Goal: Transaction & Acquisition: Register for event/course

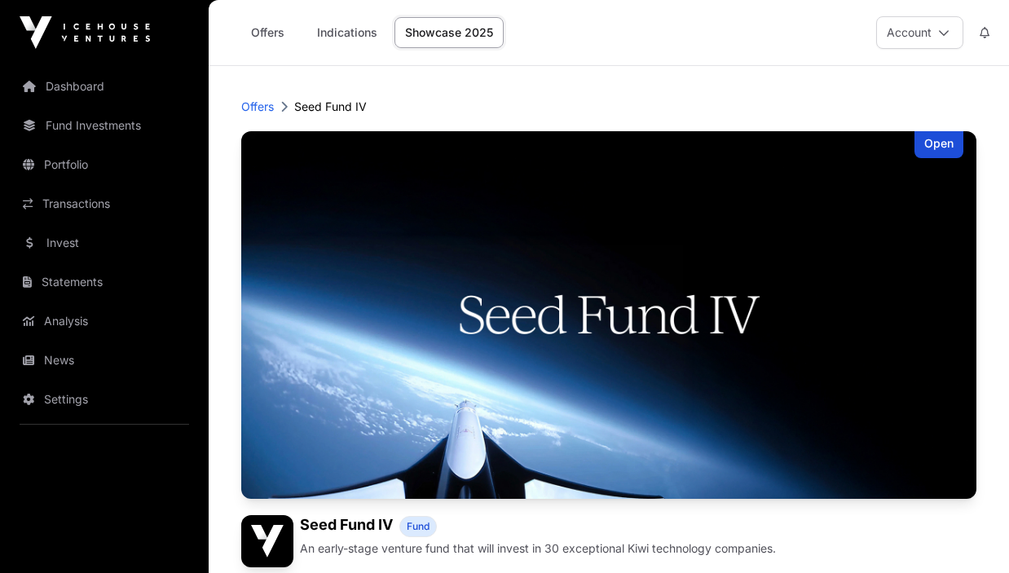
click at [107, 24] on img at bounding box center [85, 32] width 130 height 33
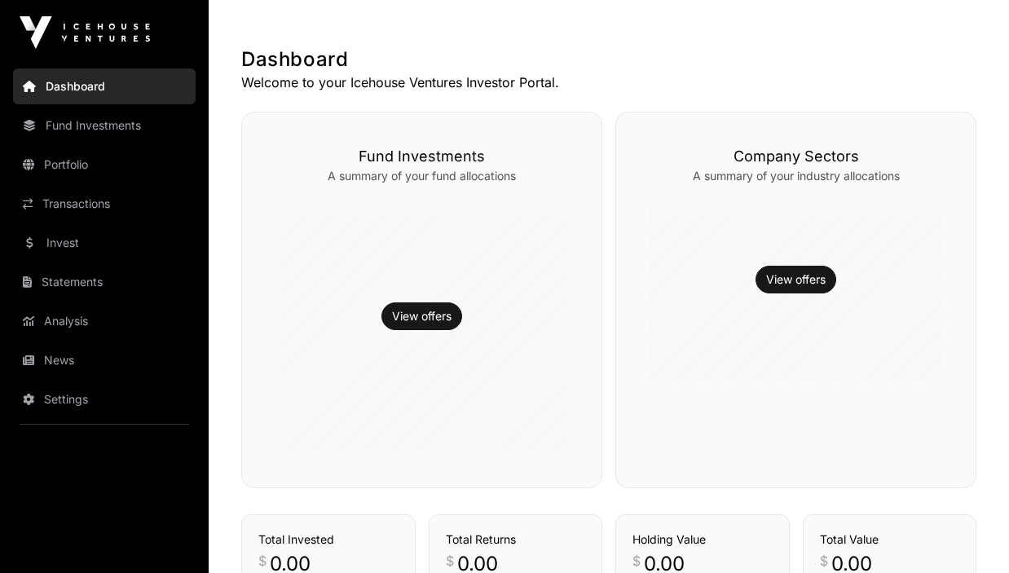
scroll to position [323, 0]
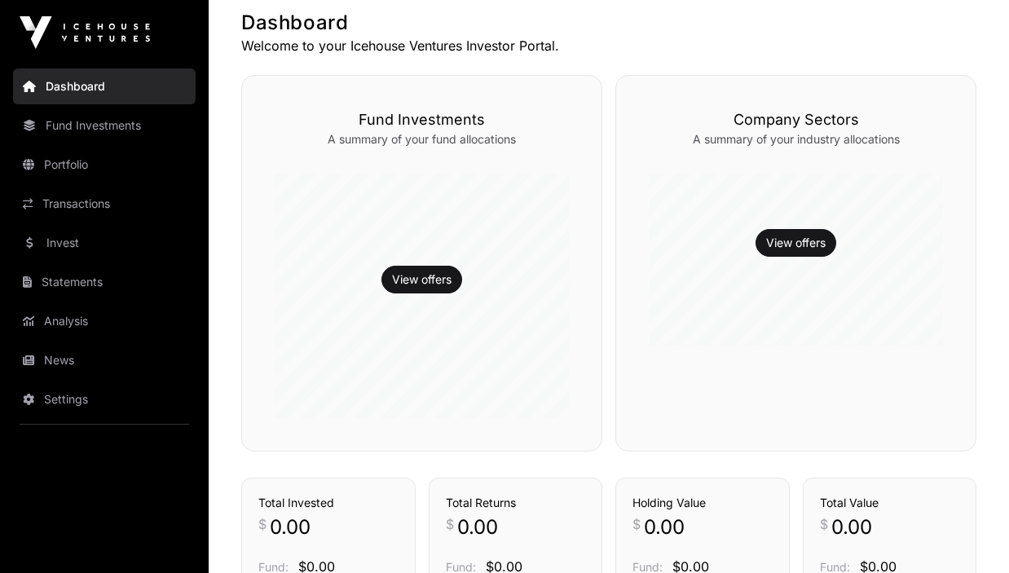
click at [438, 211] on div "View offers" at bounding box center [422, 296] width 294 height 244
click at [421, 284] on link "View offers" at bounding box center [421, 279] width 59 height 16
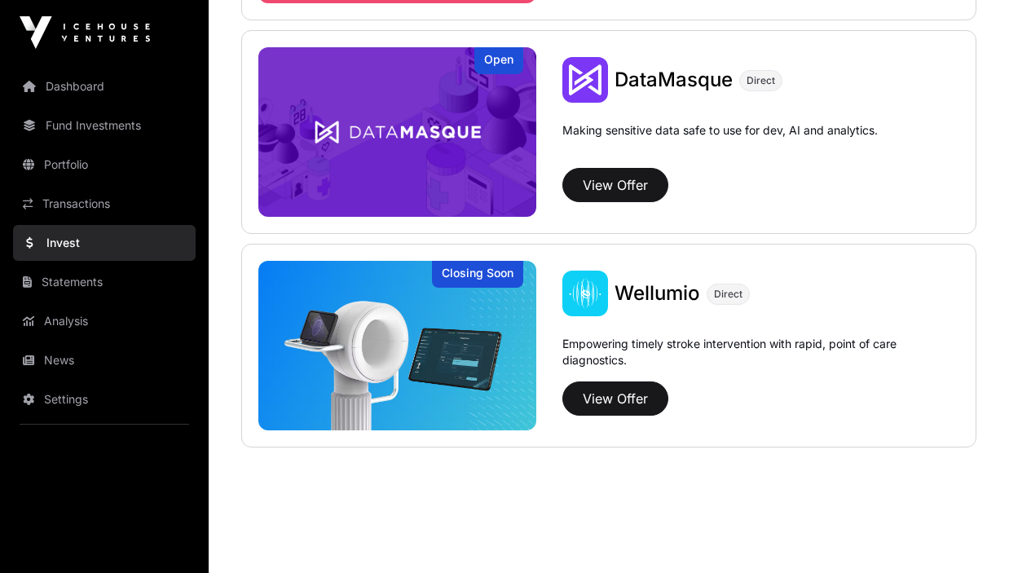
scroll to position [2526, 0]
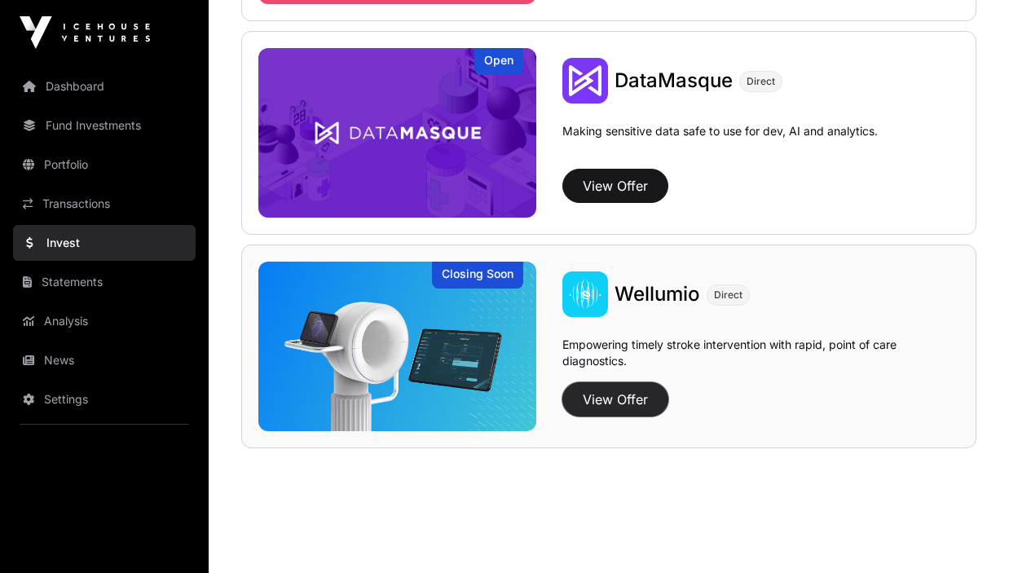
click at [610, 404] on button "View Offer" at bounding box center [615, 399] width 106 height 34
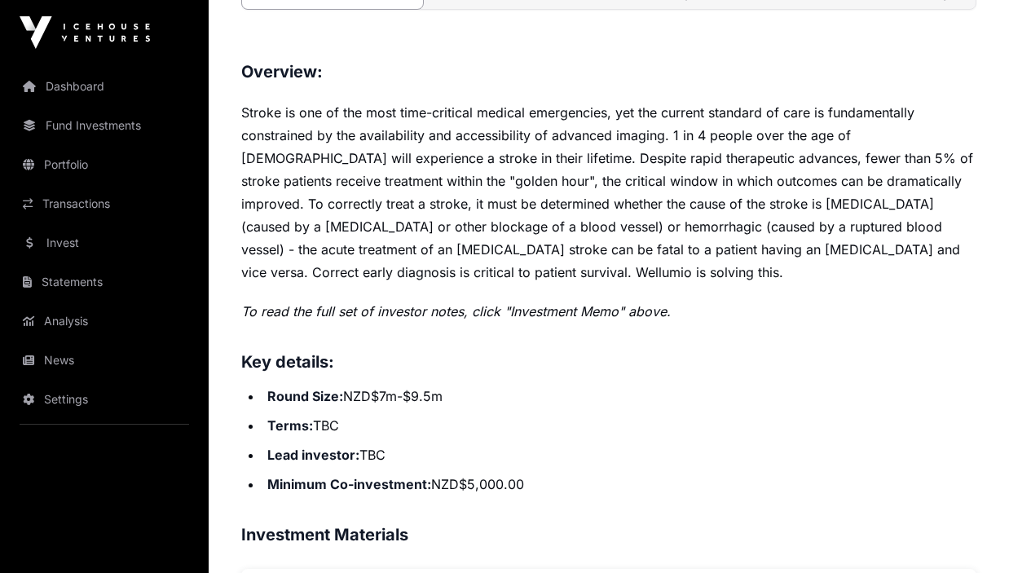
scroll to position [607, 0]
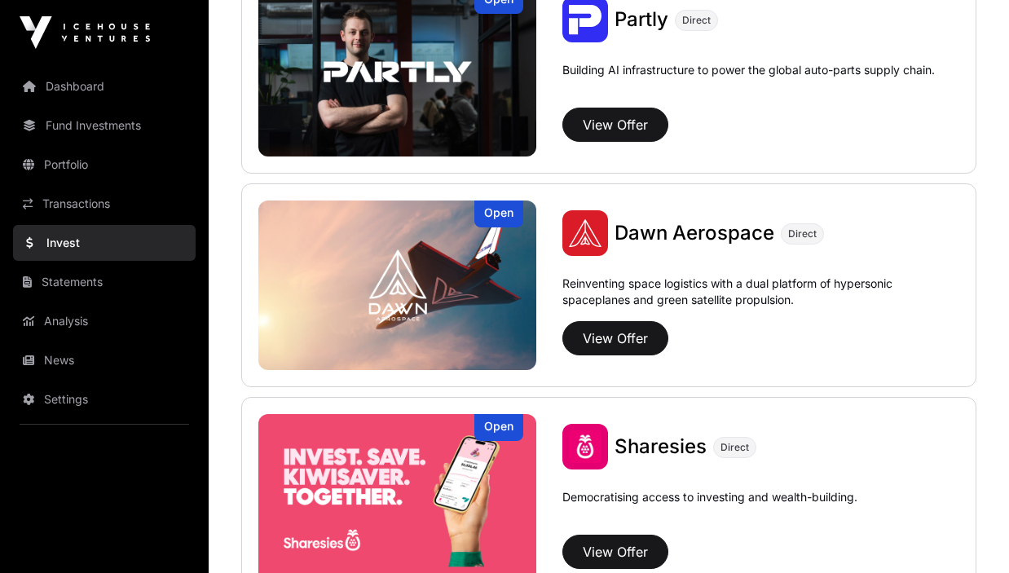
scroll to position [1932, 0]
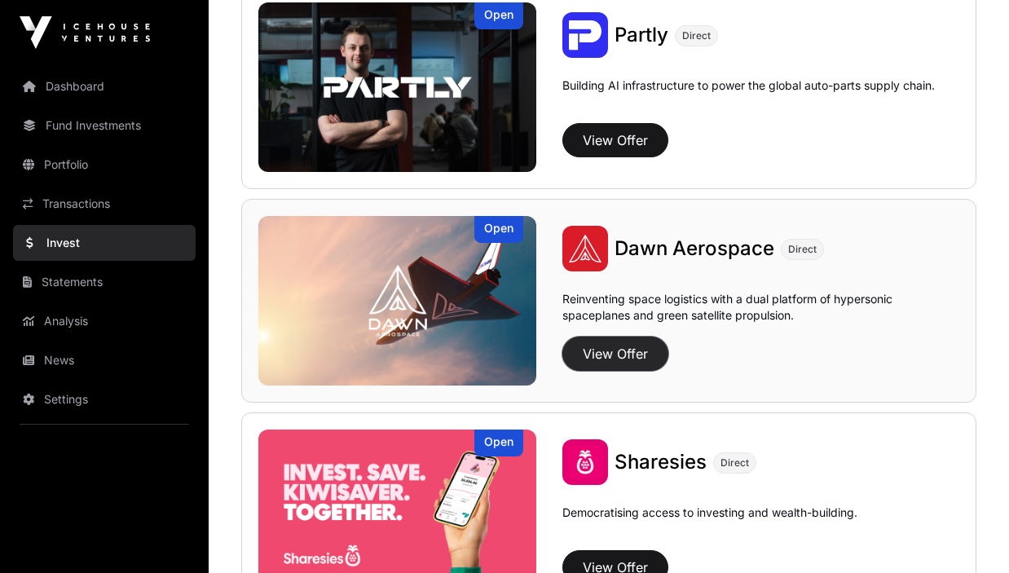
click at [605, 356] on button "View Offer" at bounding box center [615, 353] width 106 height 34
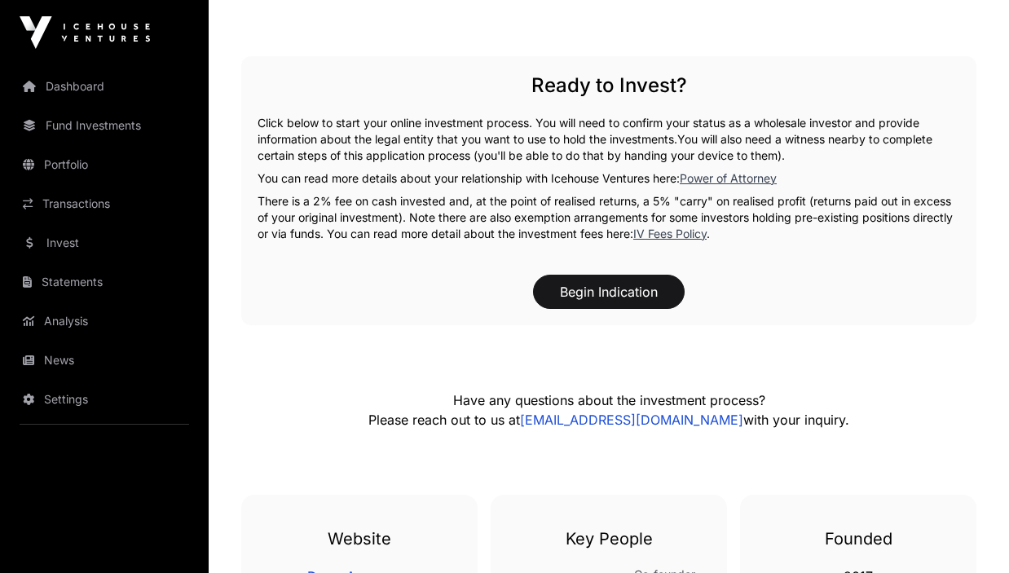
scroll to position [2446, 0]
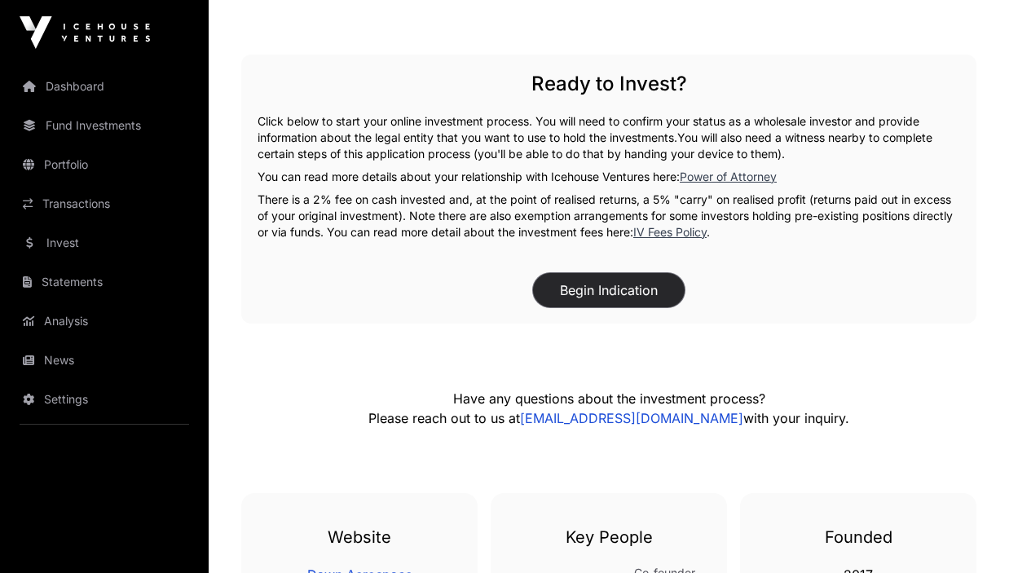
click at [588, 273] on button "Begin Indication" at bounding box center [609, 290] width 152 height 34
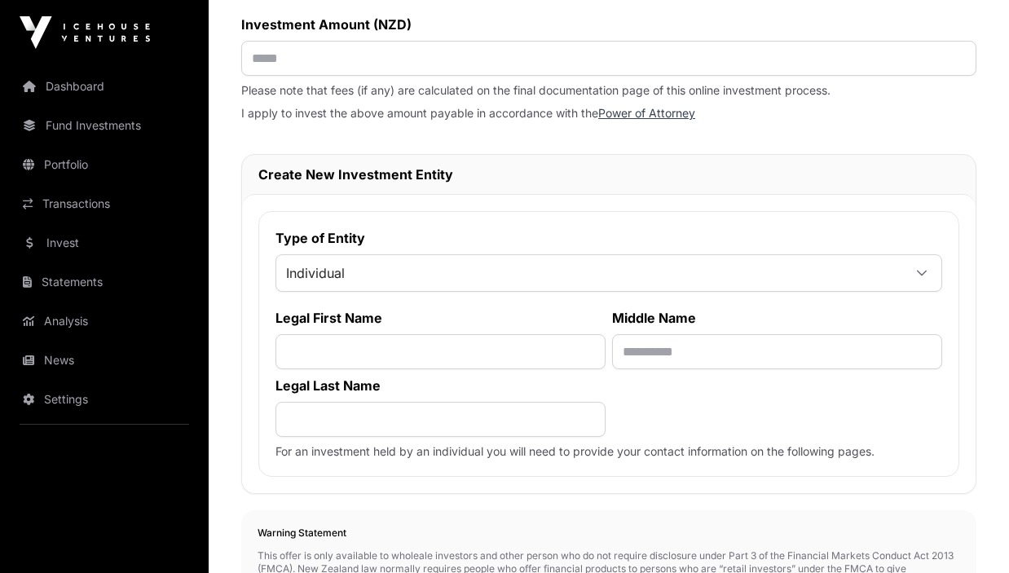
scroll to position [354, 0]
click at [393, 270] on span "Individual" at bounding box center [589, 271] width 626 height 29
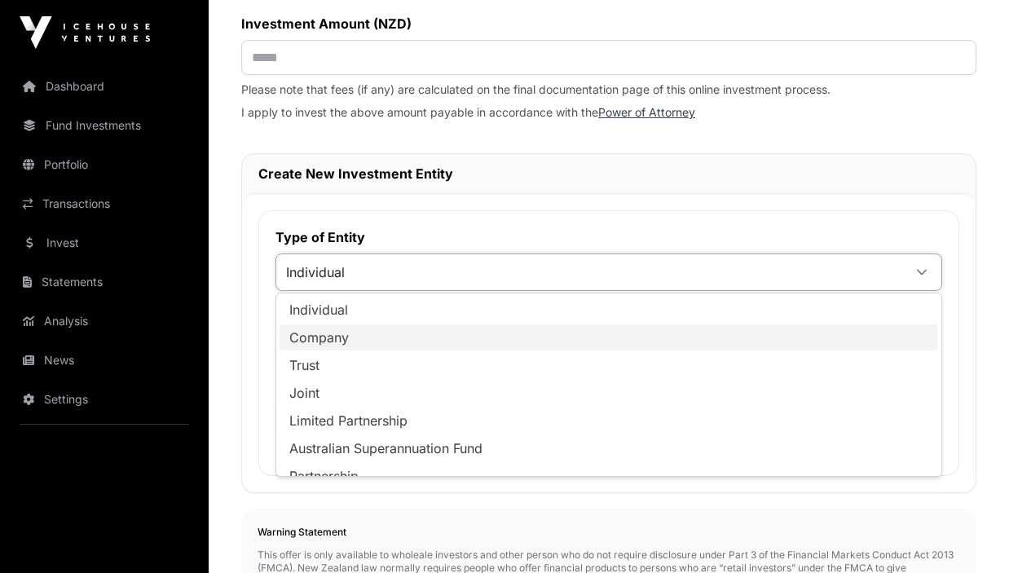
scroll to position [16, 0]
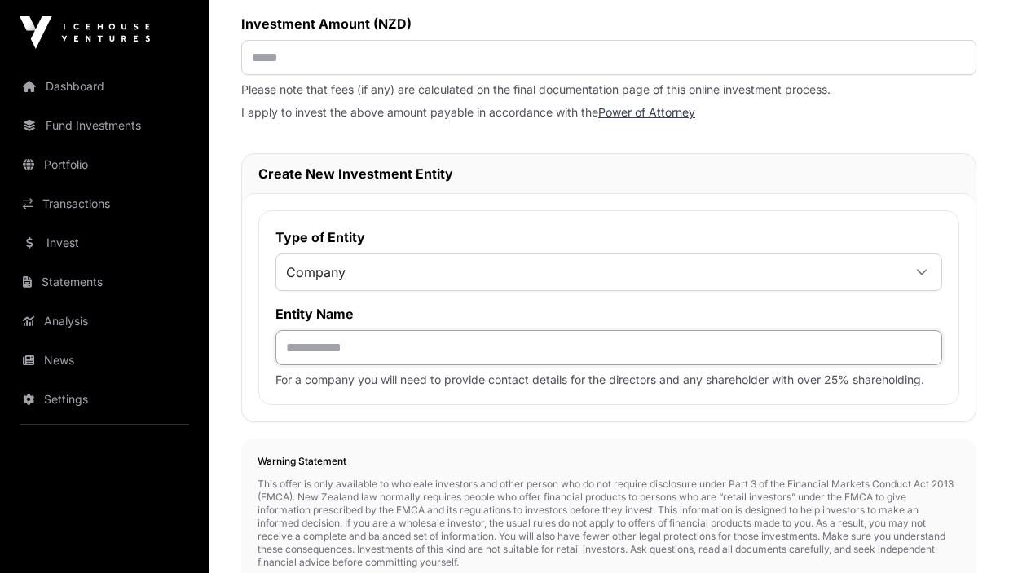
click at [327, 358] on input "text" at bounding box center [608, 347] width 666 height 35
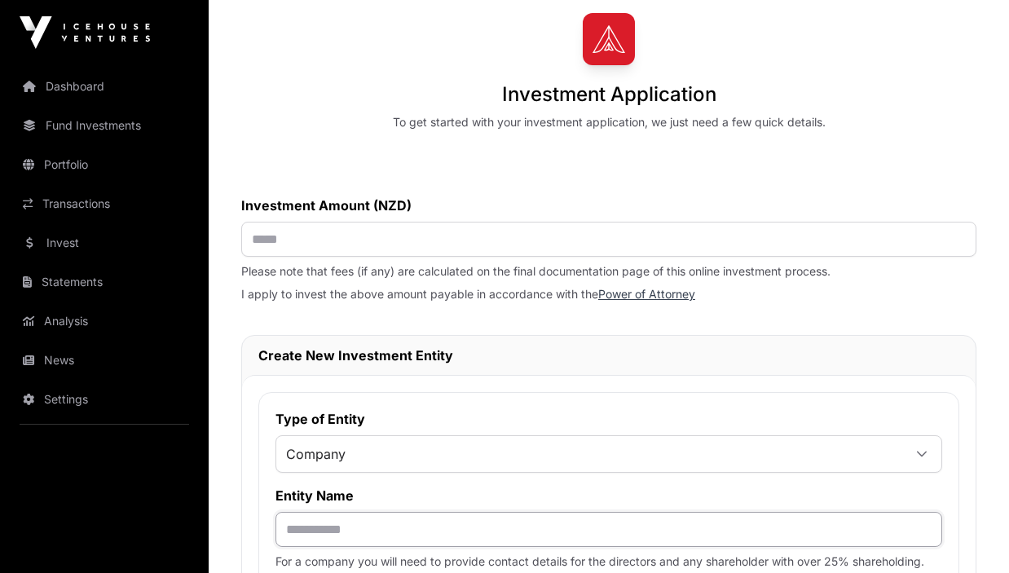
scroll to position [145, 0]
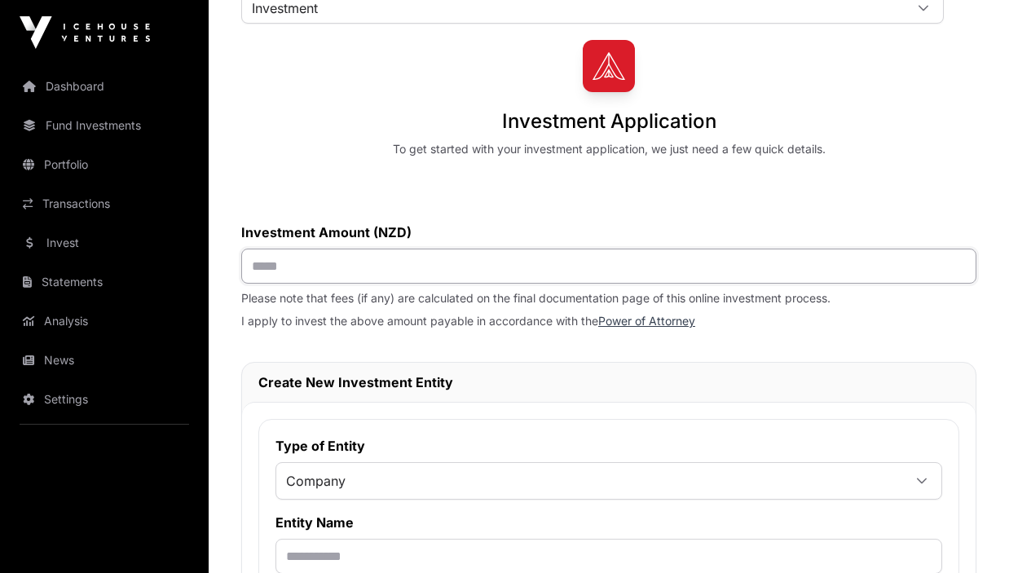
click at [282, 262] on input "text" at bounding box center [608, 265] width 735 height 35
type input "*******"
click at [398, 329] on p "I apply to invest the above amount payable in accordance with the Power of Atto…" at bounding box center [608, 321] width 735 height 16
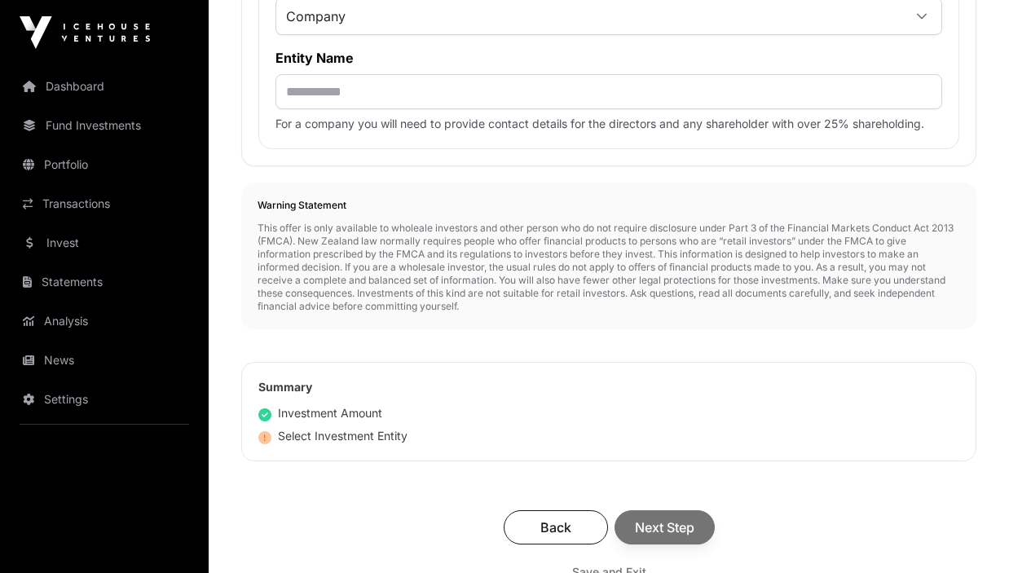
scroll to position [612, 0]
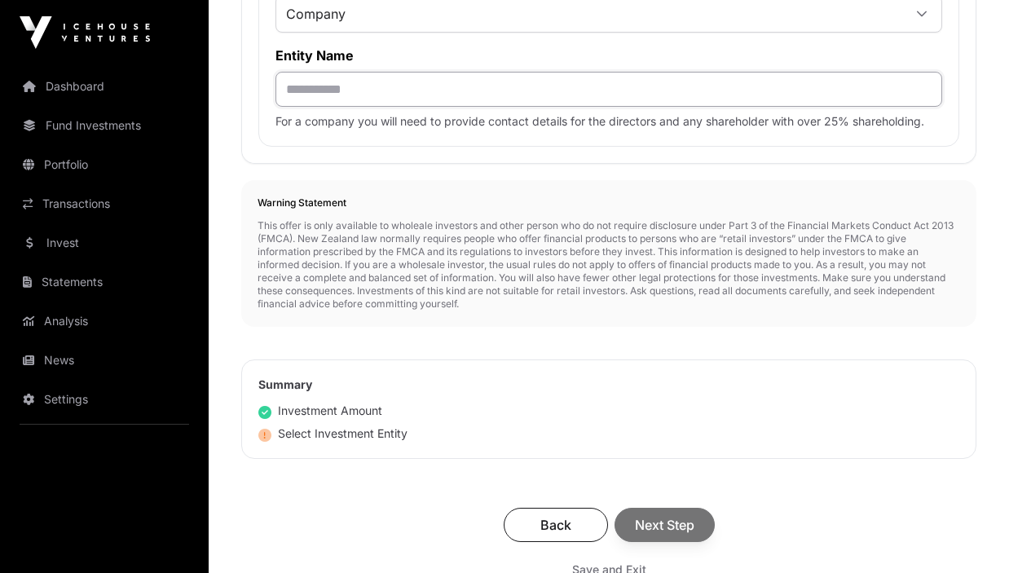
click at [323, 81] on input "text" at bounding box center [608, 89] width 666 height 35
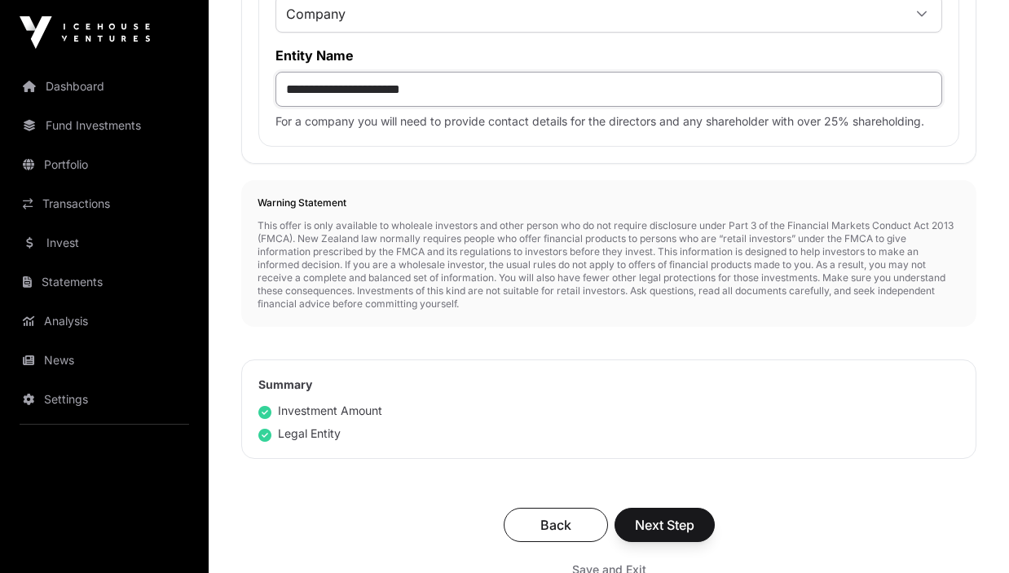
type input "**********"
click at [479, 269] on p "This offer is only available to wholeale investors and other person who do not …" at bounding box center [608, 264] width 702 height 91
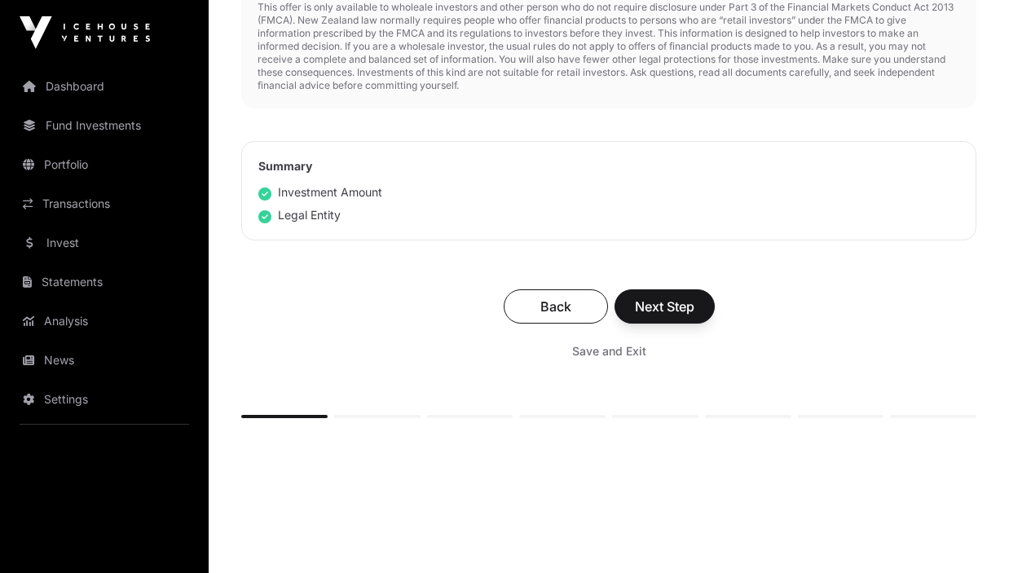
scroll to position [881, 0]
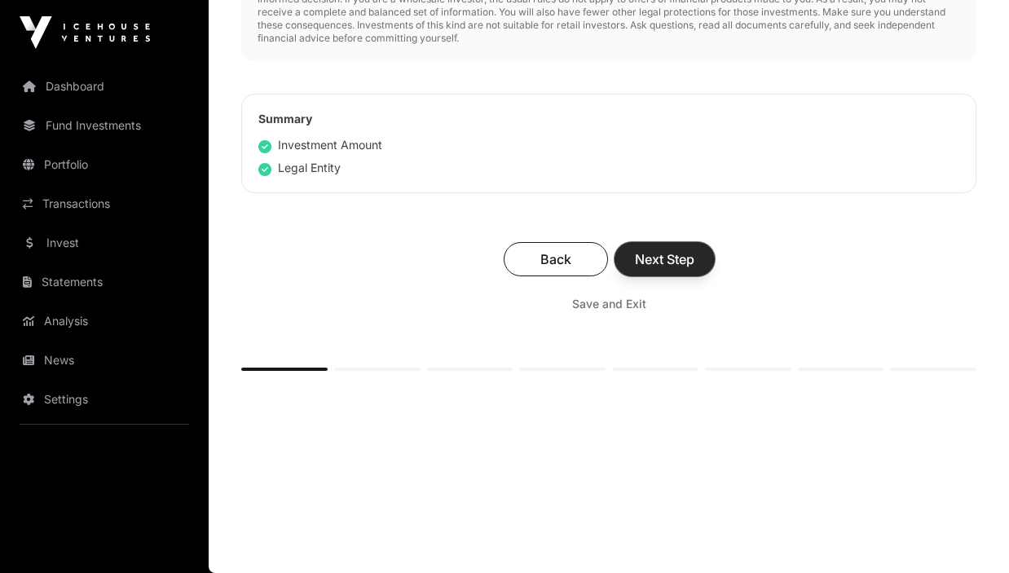
click at [684, 262] on span "Next Step" at bounding box center [664, 259] width 59 height 20
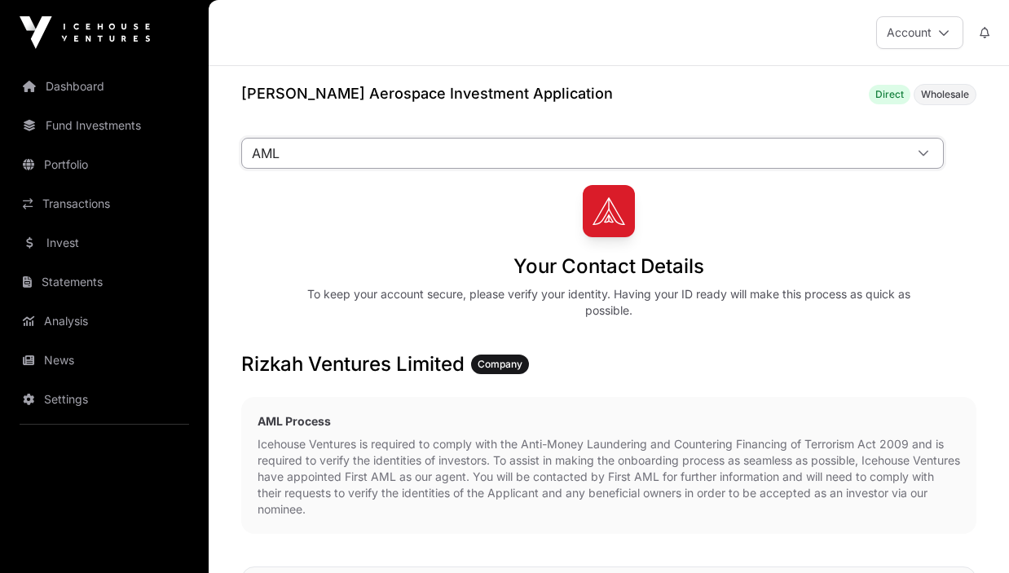
click at [393, 157] on span "AML" at bounding box center [573, 152] width 662 height 29
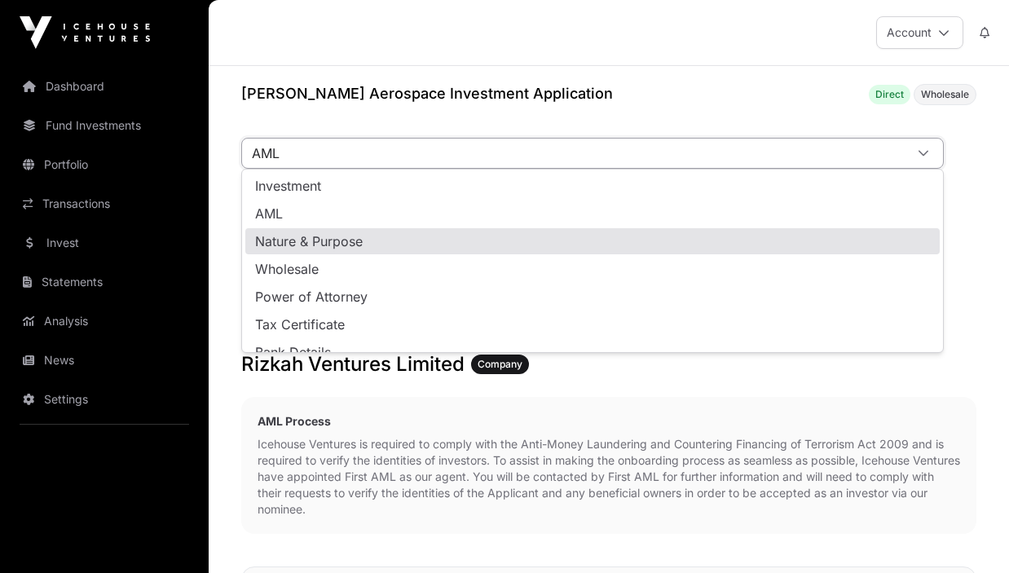
click at [363, 393] on div "Rizkah Ventures Limited Company AML Process Icehouse Ventures is required to co…" at bounding box center [608, 542] width 735 height 382
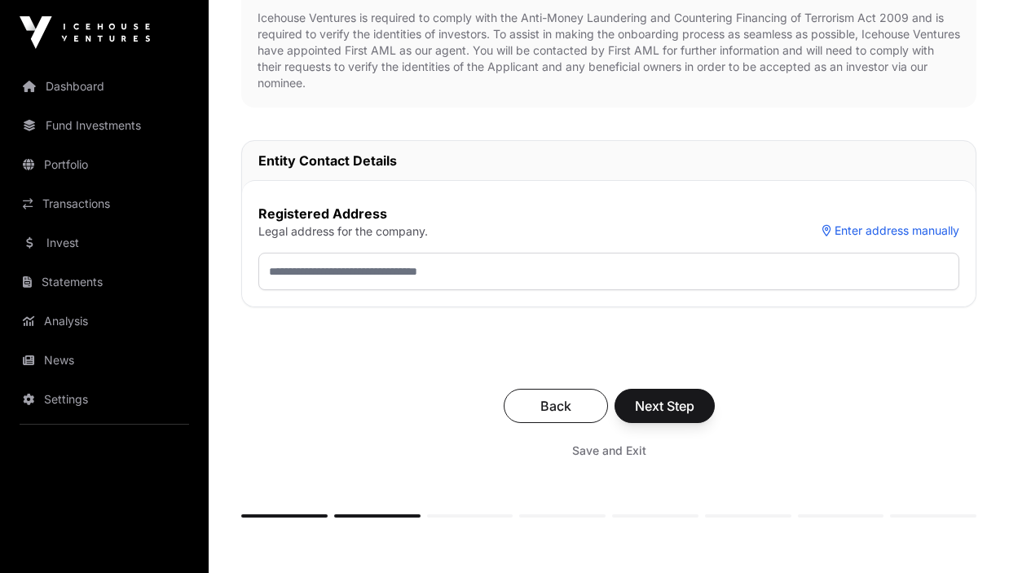
scroll to position [429, 0]
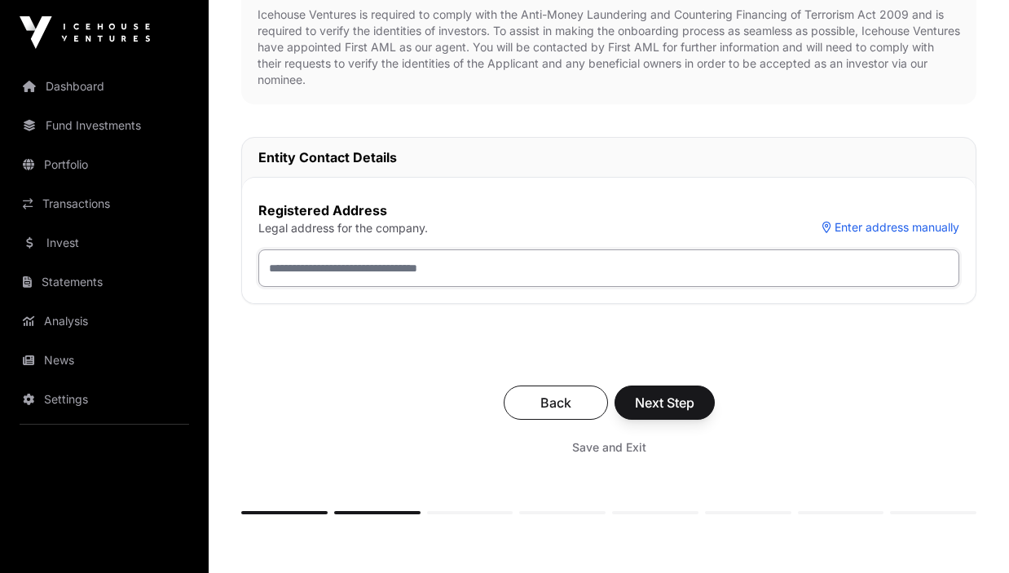
click at [398, 265] on input "text" at bounding box center [608, 267] width 701 height 37
click at [416, 262] on input "**********" at bounding box center [608, 267] width 701 height 37
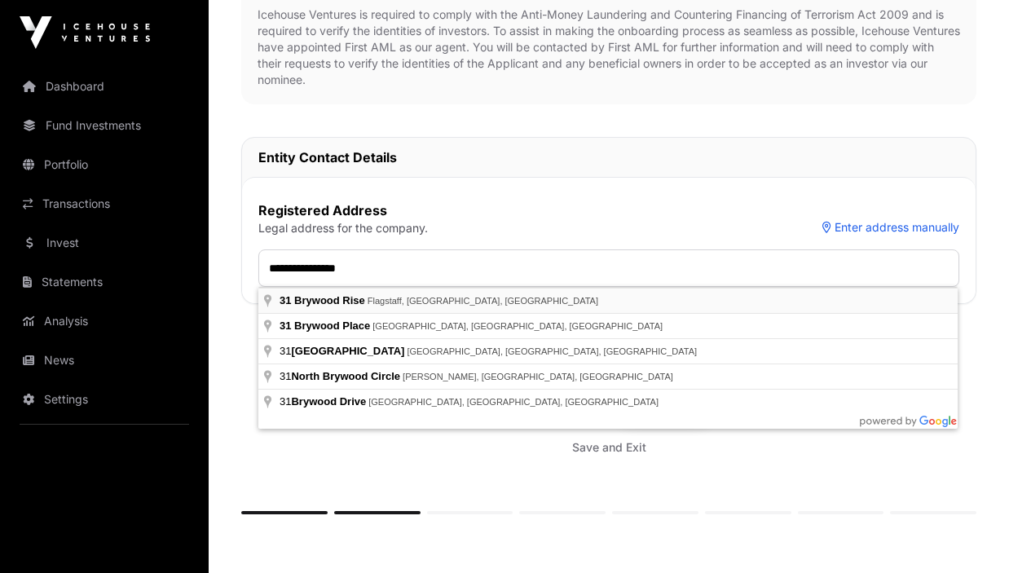
type input "**********"
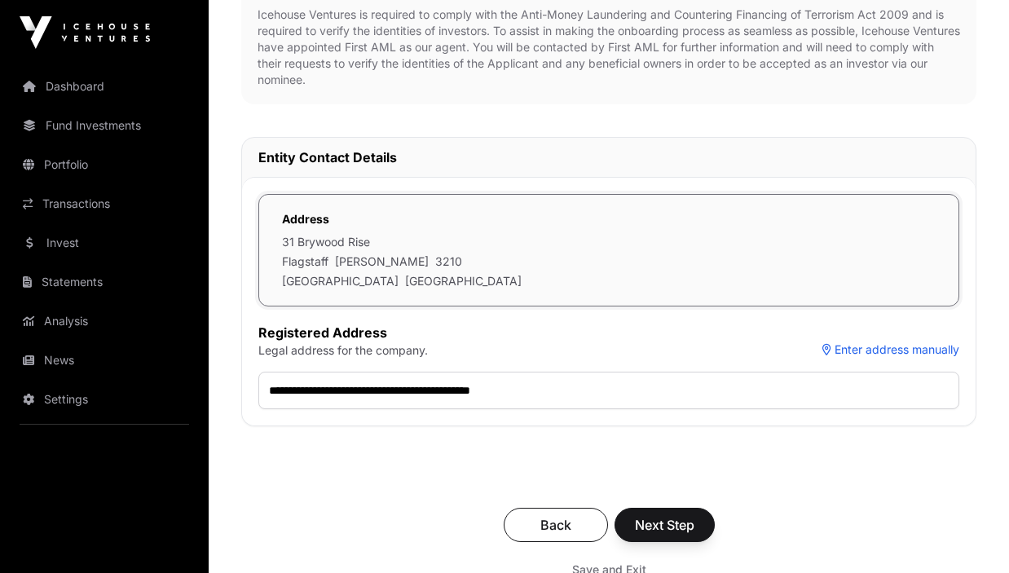
click at [311, 547] on div "Back Next Step Save and Exit" at bounding box center [608, 545] width 735 height 109
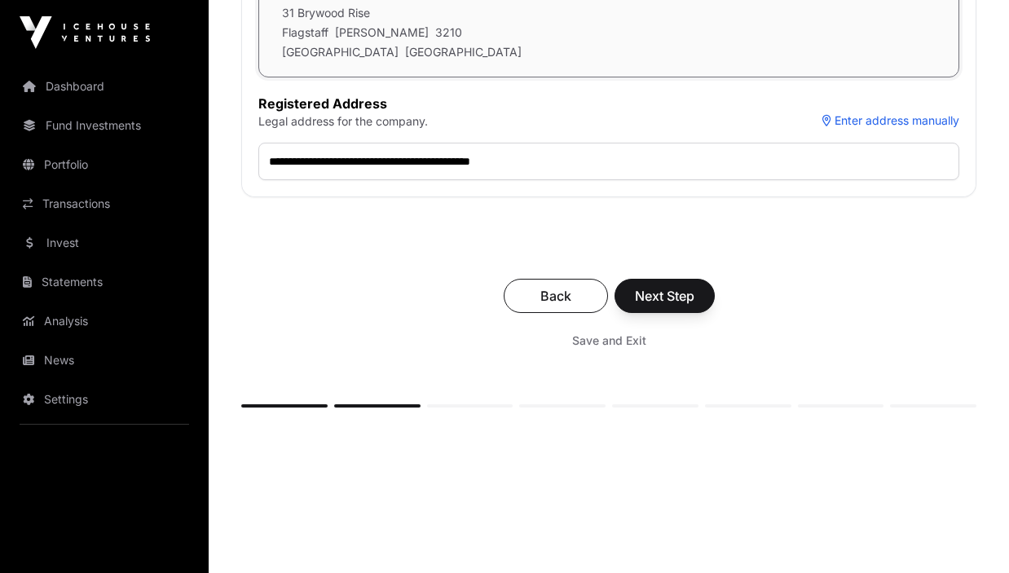
scroll to position [694, 0]
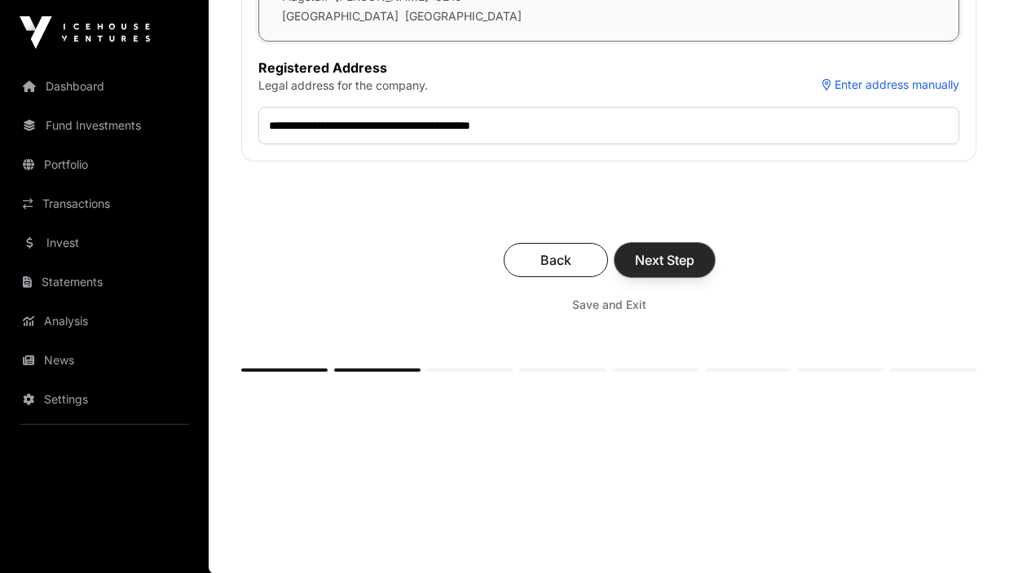
click at [684, 266] on span "Next Step" at bounding box center [664, 260] width 59 height 20
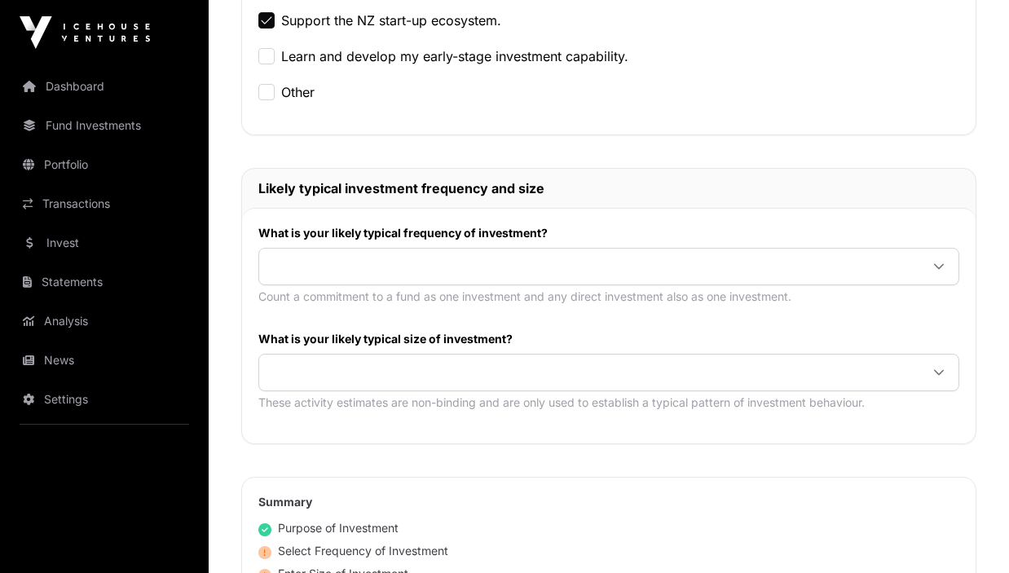
scroll to position [740, 0]
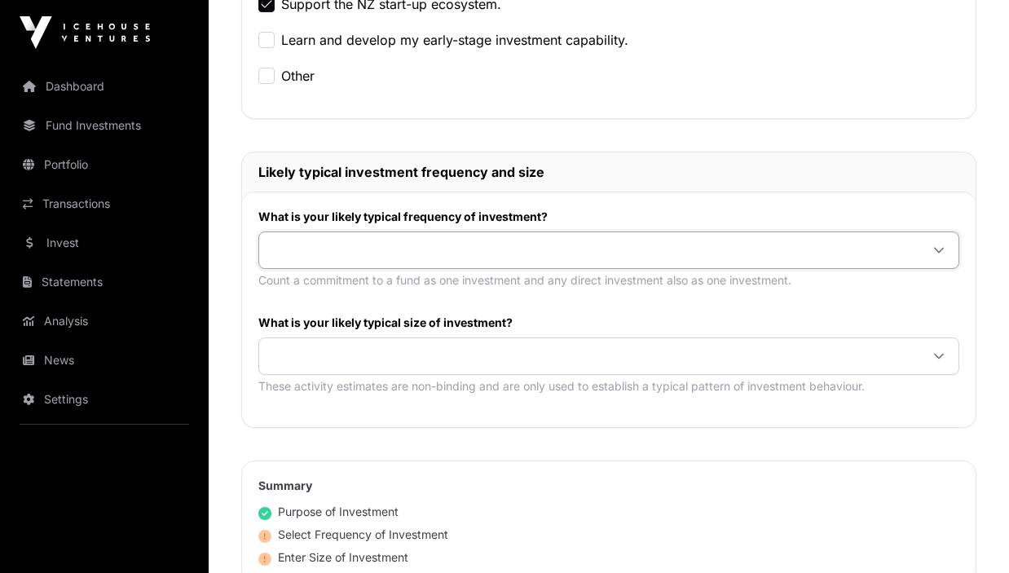
click at [423, 247] on span at bounding box center [589, 249] width 660 height 29
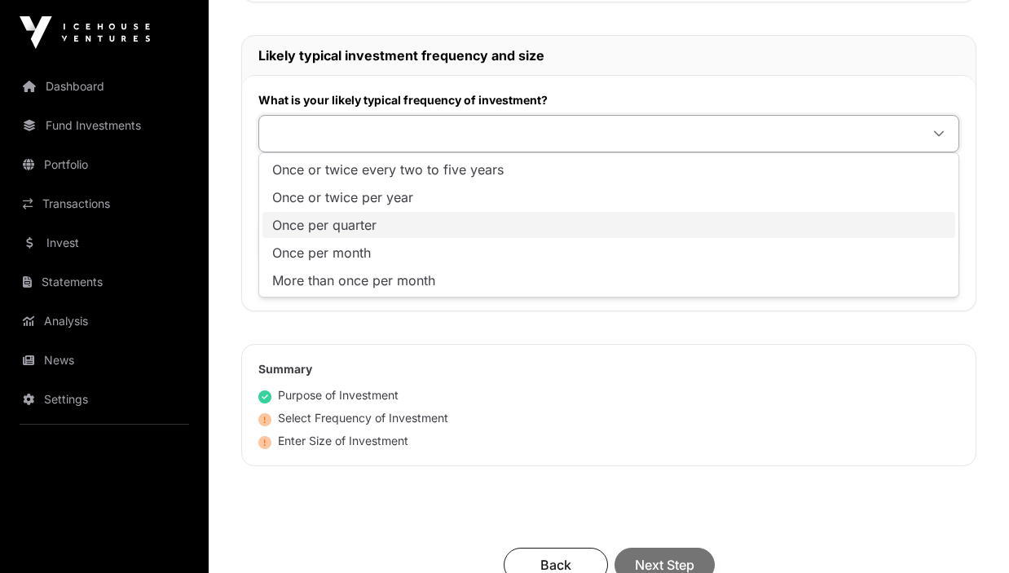
scroll to position [864, 0]
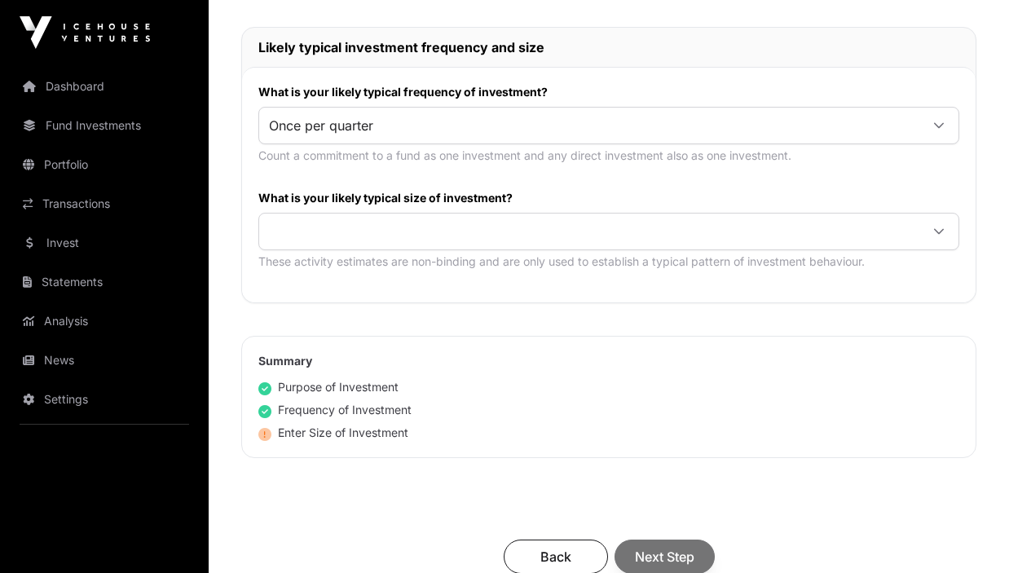
click at [367, 218] on span "Once per quarter" at bounding box center [324, 216] width 104 height 13
click at [380, 231] on span at bounding box center [589, 231] width 660 height 29
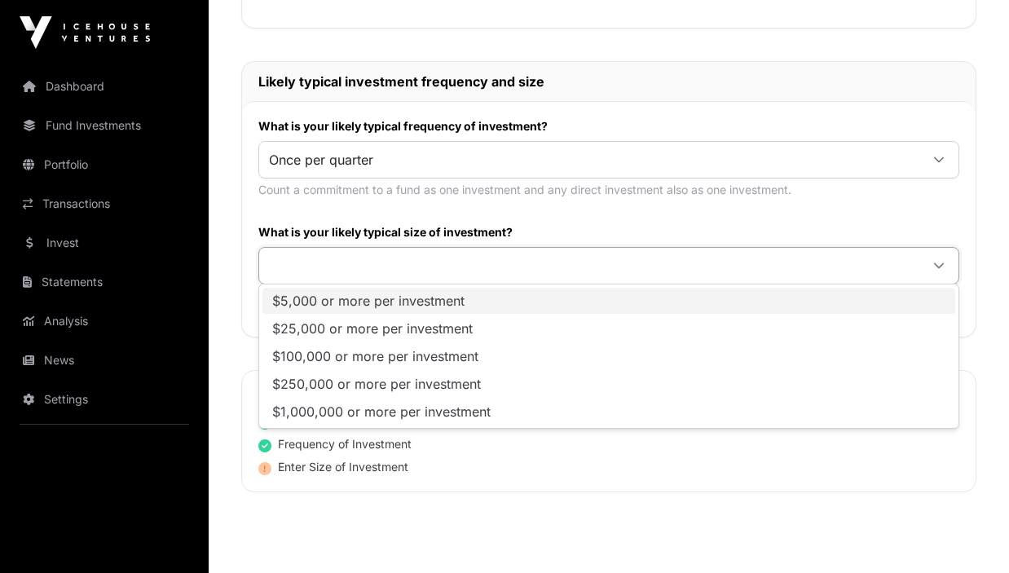
scroll to position [827, 0]
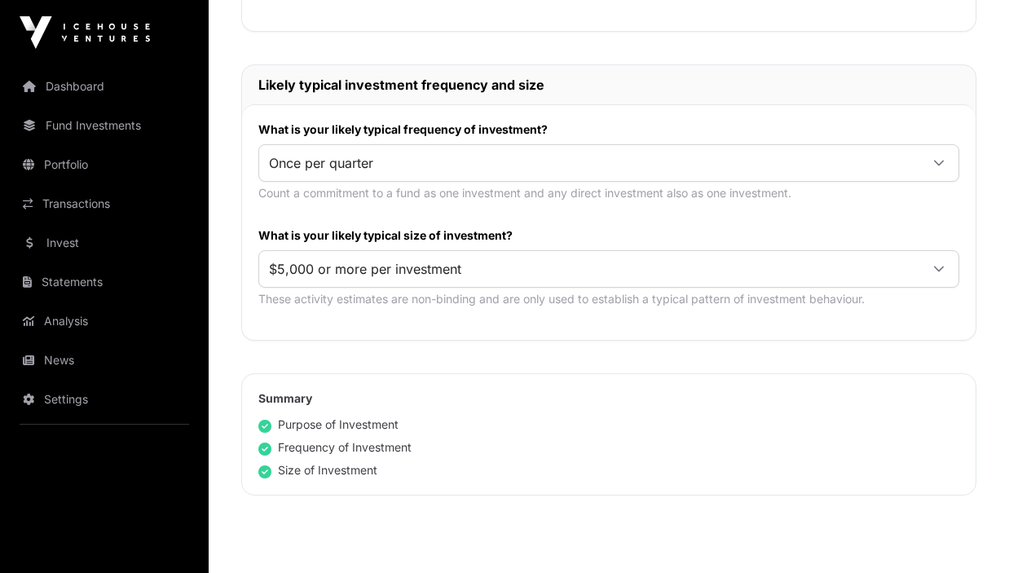
click at [334, 307] on span "$5,000 or more per investment" at bounding box center [368, 303] width 192 height 13
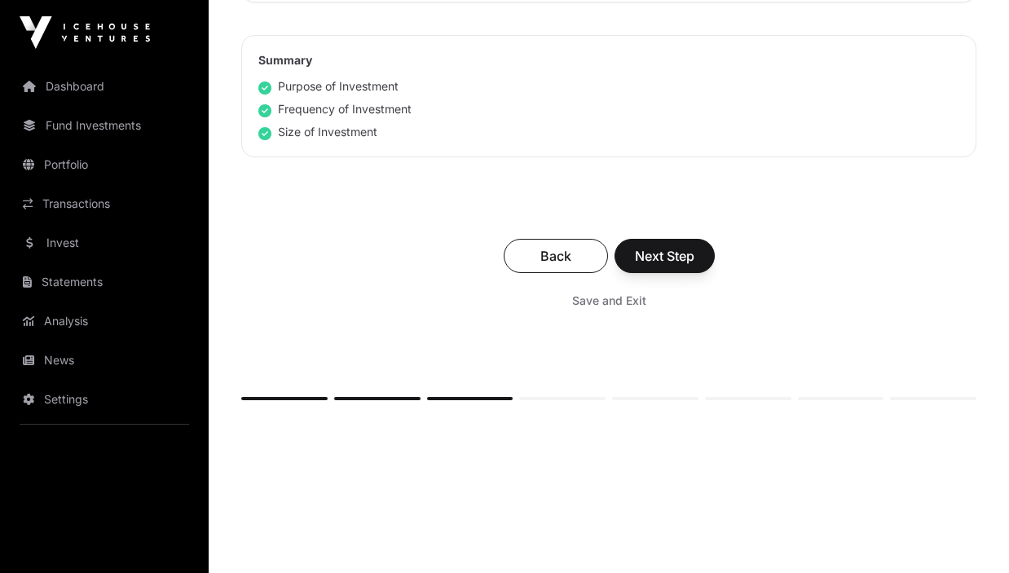
scroll to position [1193, 0]
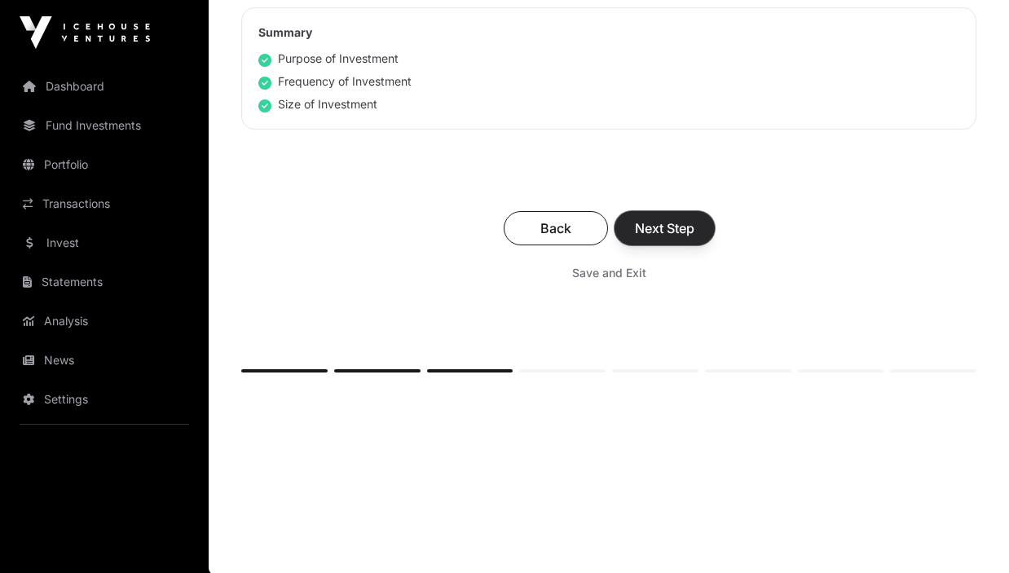
click at [663, 223] on span "Next Step" at bounding box center [664, 228] width 59 height 20
